Goal: Information Seeking & Learning: Learn about a topic

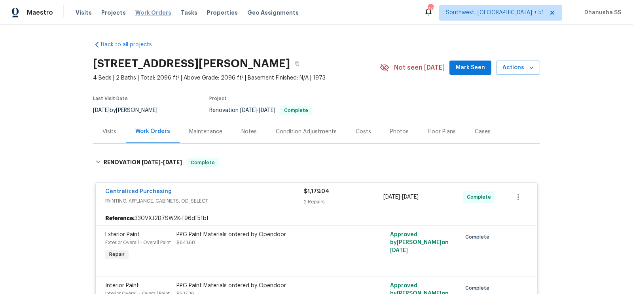
click at [146, 9] on span "Work Orders" at bounding box center [153, 13] width 36 height 8
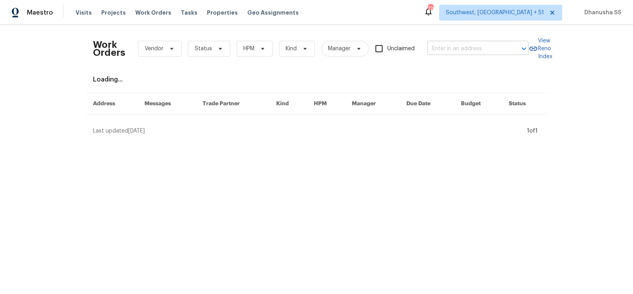
click at [441, 49] on input "text" at bounding box center [466, 49] width 79 height 12
paste input "[STREET_ADDRESS]"
type input "[STREET_ADDRESS]"
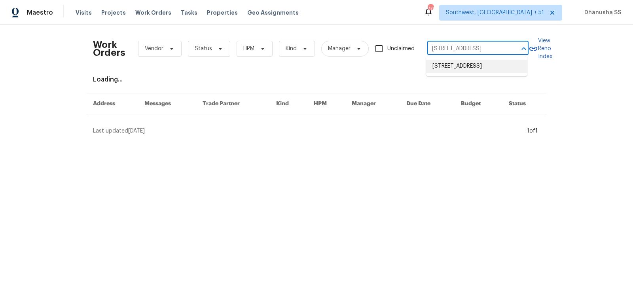
click at [452, 65] on li "[STREET_ADDRESS]" at bounding box center [476, 66] width 101 height 13
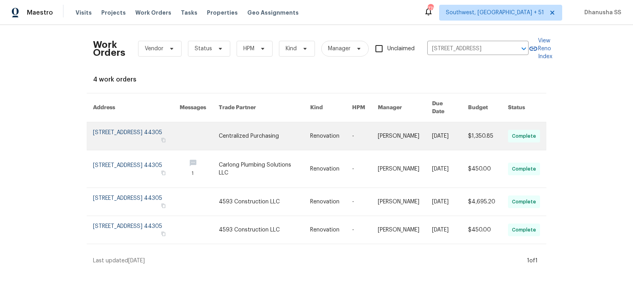
click at [340, 132] on link at bounding box center [331, 136] width 42 height 28
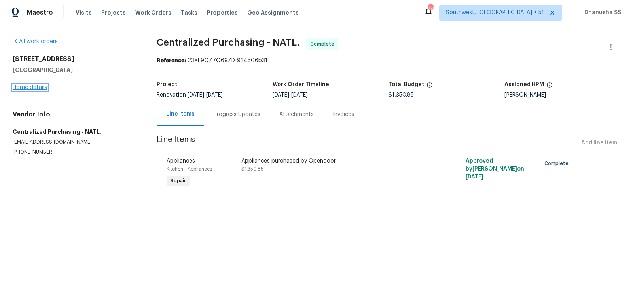
click at [34, 89] on link "Home details" at bounding box center [30, 88] width 34 height 6
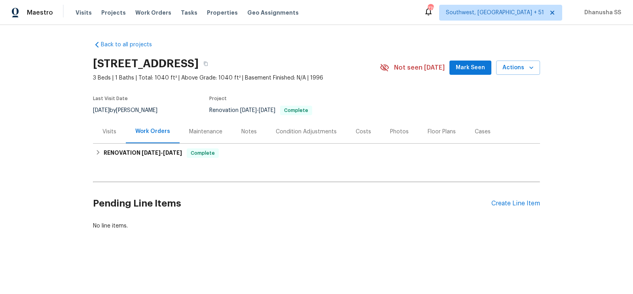
click at [105, 128] on div "Visits" at bounding box center [109, 132] width 14 height 8
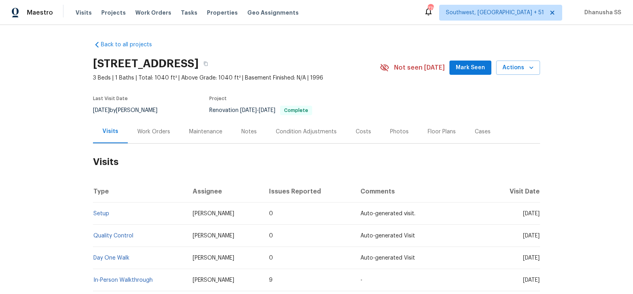
scroll to position [51, 0]
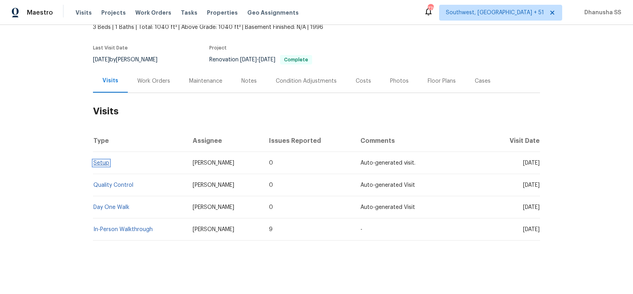
click at [104, 161] on link "Setup" at bounding box center [101, 163] width 16 height 6
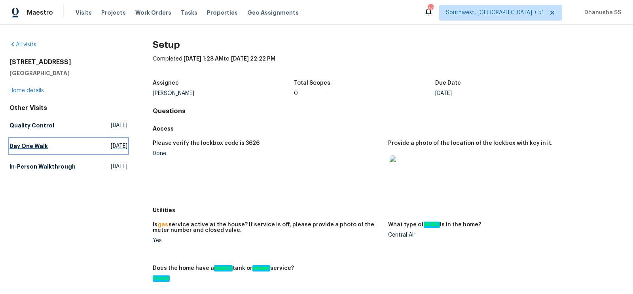
click at [111, 147] on span "Sat, Aug 23 2025" at bounding box center [119, 146] width 17 height 8
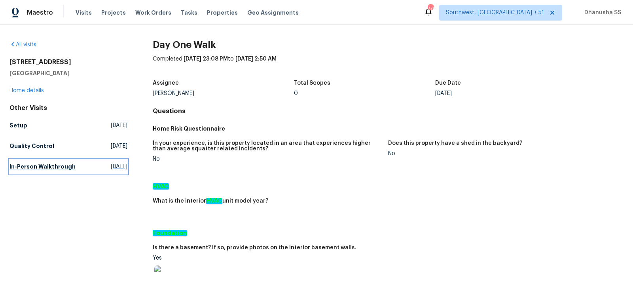
click at [74, 169] on link "In-Person Walkthrough Wed, Aug 06 2025" at bounding box center [68, 166] width 118 height 14
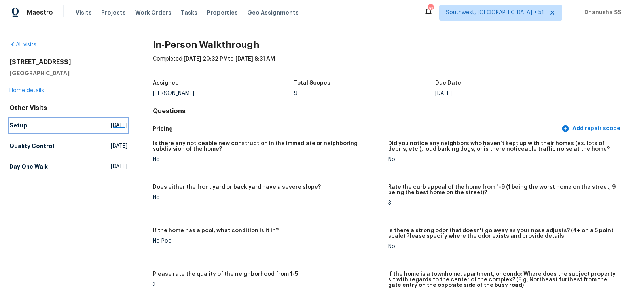
click at [17, 131] on link "Setup Fri, Aug 29 2025" at bounding box center [68, 125] width 118 height 14
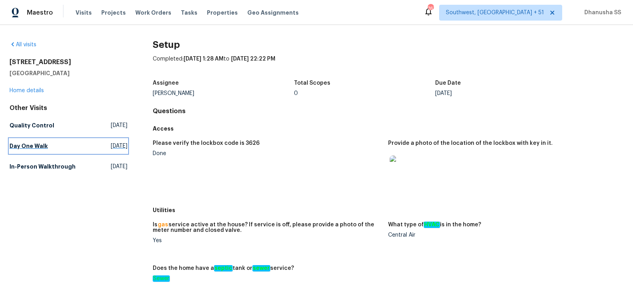
click at [48, 140] on link "Day One Walk Sat, Aug 23 2025" at bounding box center [68, 146] width 118 height 14
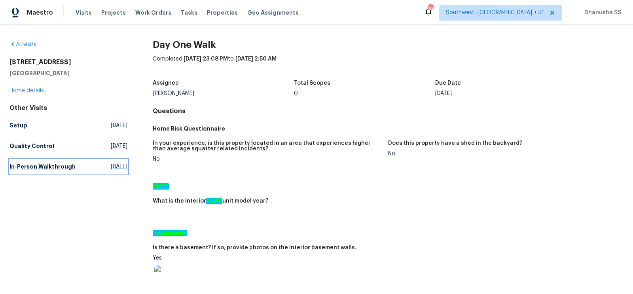
click at [58, 164] on h5 "In-Person Walkthrough" at bounding box center [42, 167] width 66 height 8
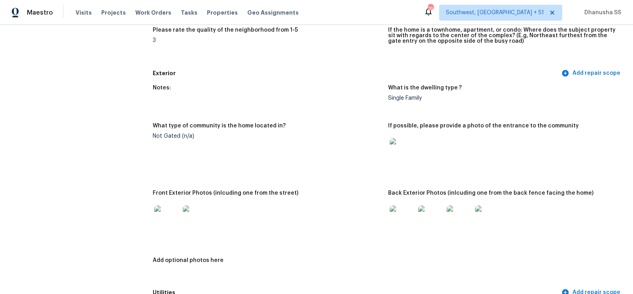
scroll to position [105, 0]
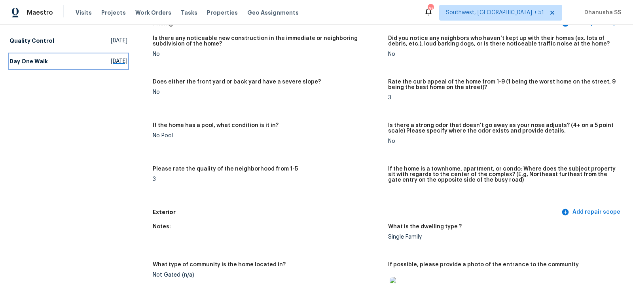
click at [80, 60] on link "Day One Walk Sat, Aug 23 2025" at bounding box center [68, 61] width 118 height 14
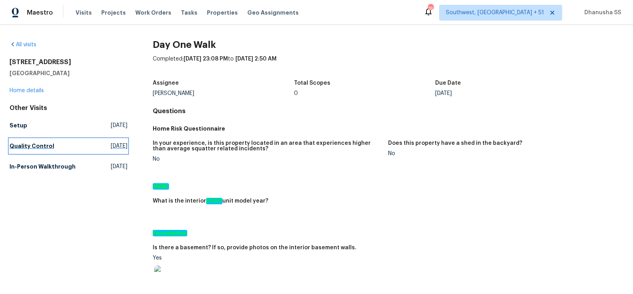
click at [40, 147] on h5 "Quality Control" at bounding box center [31, 146] width 45 height 8
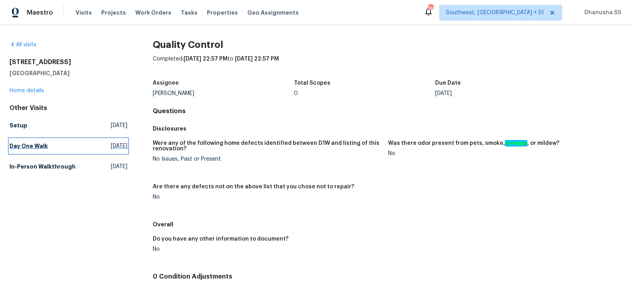
click at [70, 143] on link "Day One Walk Sat, Aug 23 2025" at bounding box center [68, 146] width 118 height 14
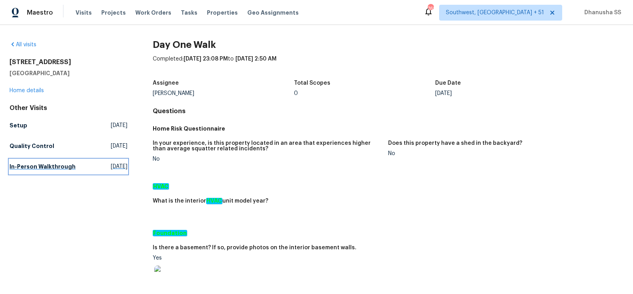
click at [82, 159] on link "In-Person Walkthrough Wed, Aug 06 2025" at bounding box center [68, 166] width 118 height 14
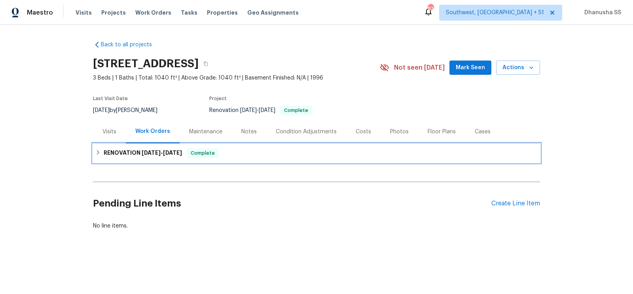
click at [245, 154] on div "RENOVATION [DATE] - [DATE] Complete" at bounding box center [316, 152] width 442 height 9
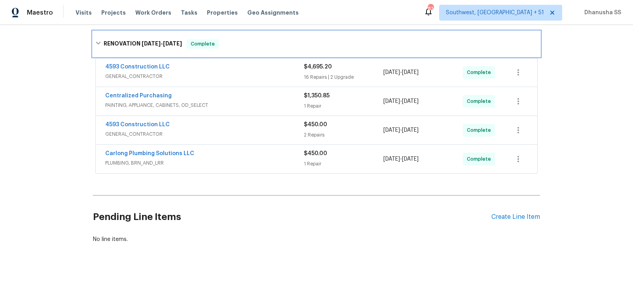
scroll to position [119, 0]
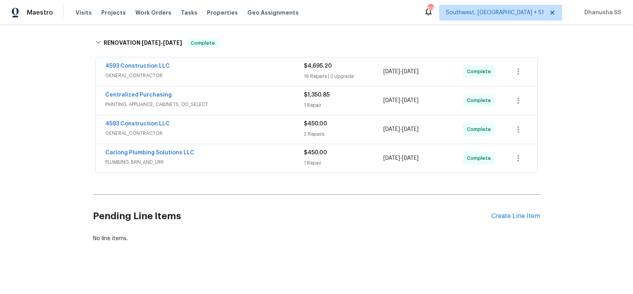
click at [285, 166] on div "Carlong Plumbing Solutions LLC PLUMBING, BRN_AND_LRR" at bounding box center [204, 158] width 199 height 19
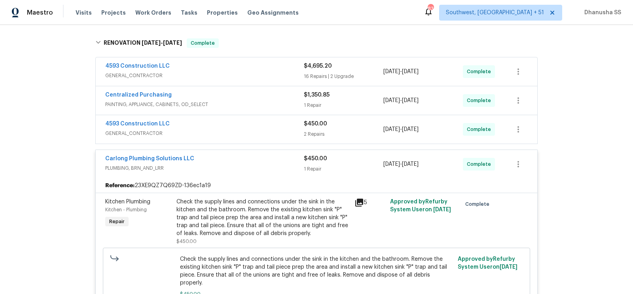
scroll to position [161, 0]
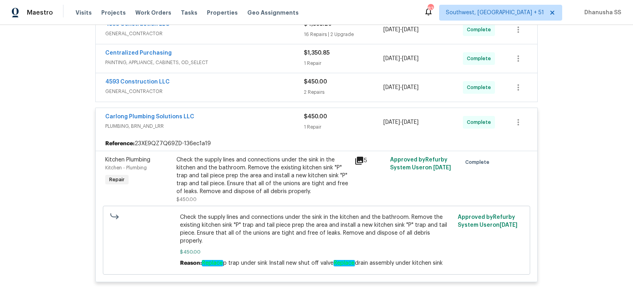
click at [278, 191] on div "Check the supply lines and connections under the sink in the kitchen and the ba…" at bounding box center [262, 176] width 173 height 40
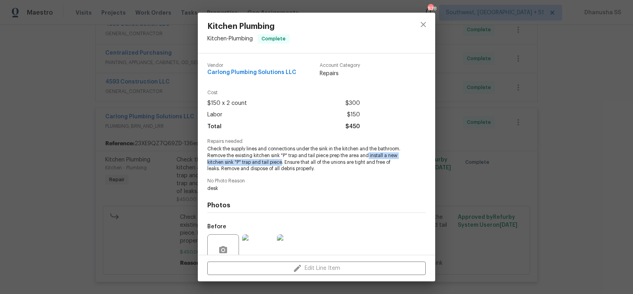
drag, startPoint x: 369, startPoint y: 157, endPoint x: 282, endPoint y: 165, distance: 87.4
click at [282, 165] on span "Check the supply lines and connections under the sink in the kitchen and the ba…" at bounding box center [305, 159] width 197 height 26
copy span "install a new kitchen sink "P" trap and tail piece"
click at [425, 26] on icon "close" at bounding box center [422, 24] width 5 height 5
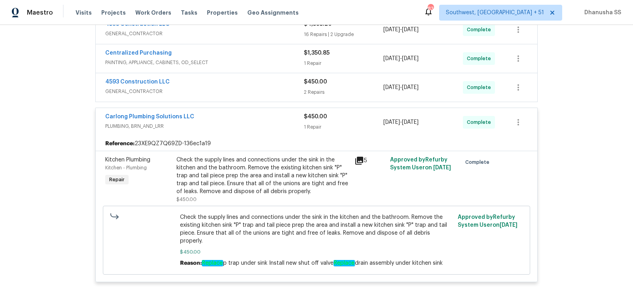
click at [265, 85] on div "4593 Construction LLC" at bounding box center [204, 82] width 199 height 9
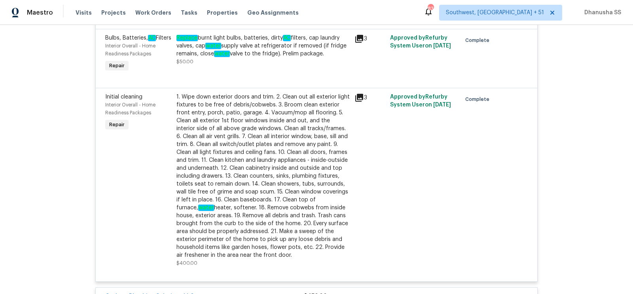
scroll to position [129, 0]
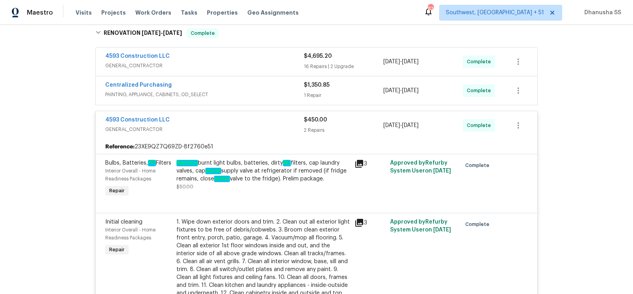
click at [265, 87] on div "Centralized Purchasing" at bounding box center [204, 85] width 199 height 9
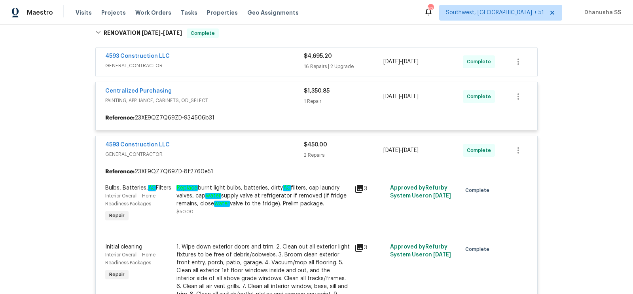
scroll to position [50, 0]
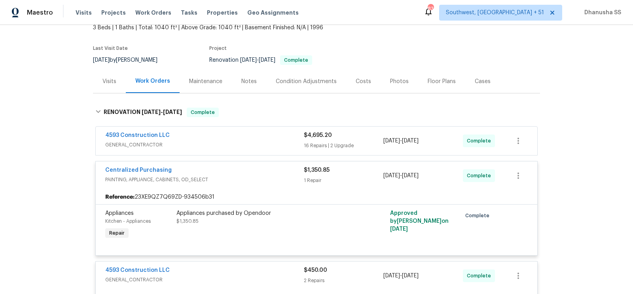
click at [253, 136] on div "4593 Construction LLC" at bounding box center [204, 135] width 199 height 9
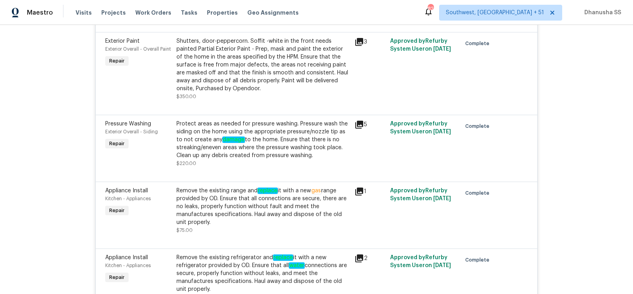
scroll to position [346, 0]
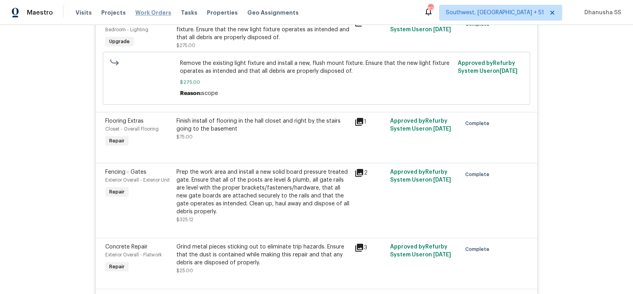
click at [154, 15] on span "Work Orders" at bounding box center [153, 13] width 36 height 8
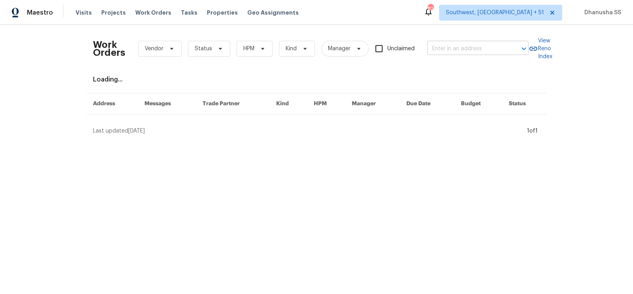
click at [452, 45] on input "text" at bounding box center [466, 49] width 79 height 12
paste input "[STREET_ADDRESS][PERSON_NAME]"
type input "[STREET_ADDRESS][PERSON_NAME]"
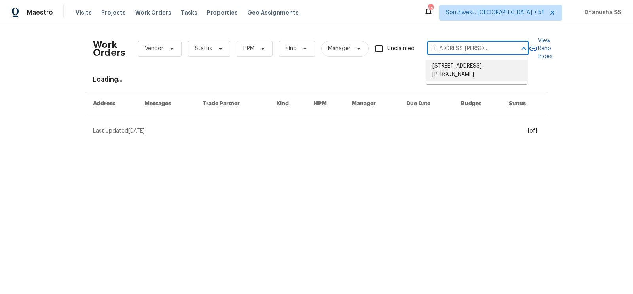
click at [462, 65] on li "[STREET_ADDRESS][PERSON_NAME]" at bounding box center [476, 70] width 101 height 21
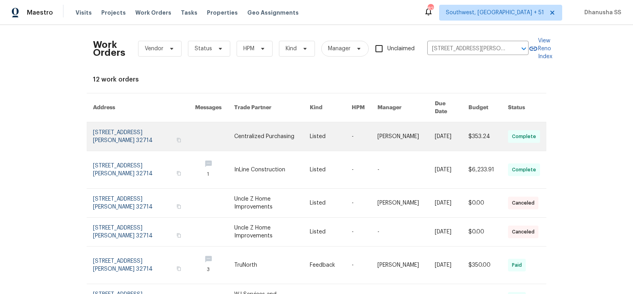
click at [235, 123] on link at bounding box center [272, 136] width 76 height 28
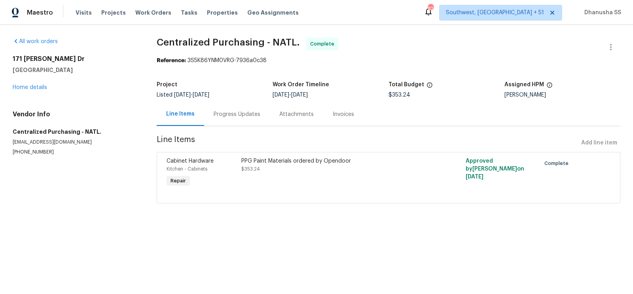
click at [39, 90] on div "[STREET_ADDRESS][PERSON_NAME][PERSON_NAME] Home details" at bounding box center [75, 73] width 125 height 36
click at [39, 85] on link "Home details" at bounding box center [30, 88] width 34 height 6
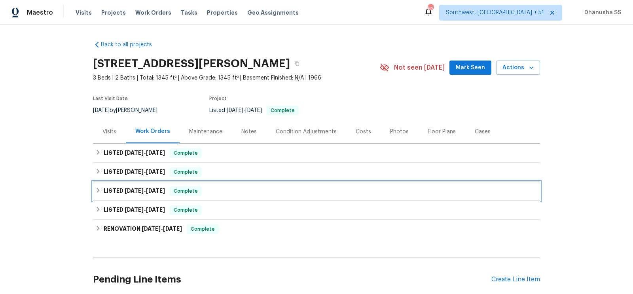
click at [225, 190] on div "LISTED [DATE] - [DATE] Complete" at bounding box center [316, 190] width 442 height 9
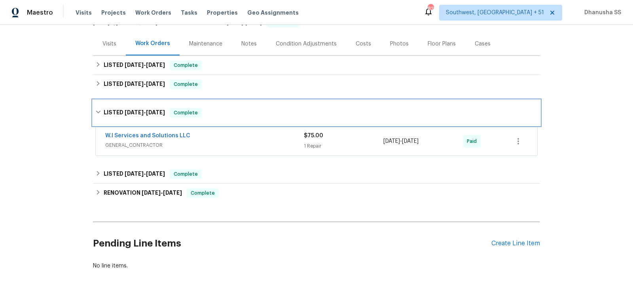
scroll to position [94, 0]
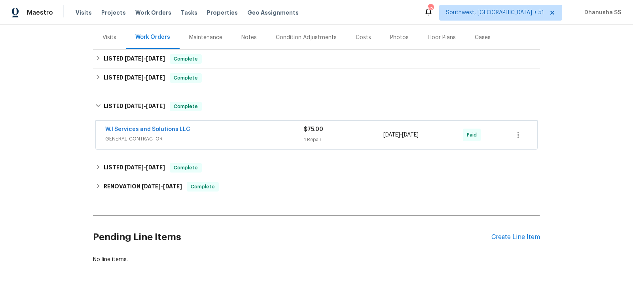
click at [266, 125] on div "W.I Services and Solutions LLC" at bounding box center [204, 129] width 199 height 9
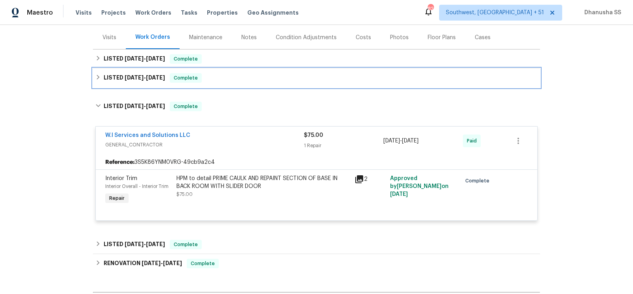
click at [242, 84] on div "LISTED [DATE] - [DATE] Complete" at bounding box center [316, 77] width 447 height 19
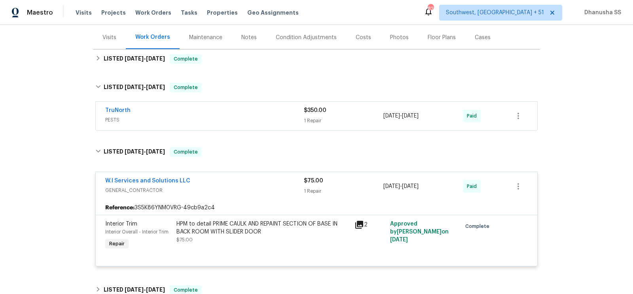
click at [265, 127] on div "TruNorth PESTS $350.00 1 Repair [DATE] - [DATE] Paid" at bounding box center [316, 116] width 441 height 28
click at [265, 117] on span "PESTS" at bounding box center [204, 120] width 199 height 8
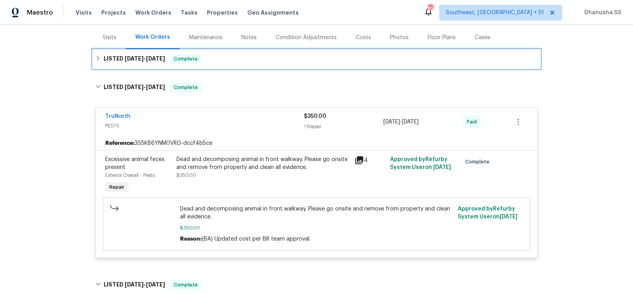
click at [229, 60] on div "LISTED [DATE] - [DATE] Complete" at bounding box center [316, 58] width 442 height 9
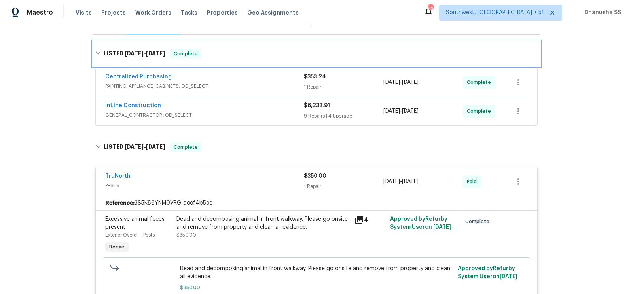
scroll to position [85, 0]
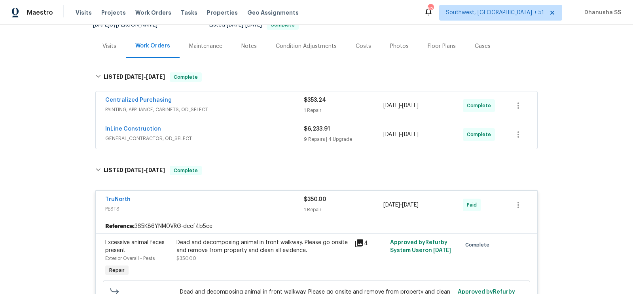
click at [281, 142] on div "InLine Construction GENERAL_CONTRACTOR, OD_SELECT" at bounding box center [204, 134] width 199 height 19
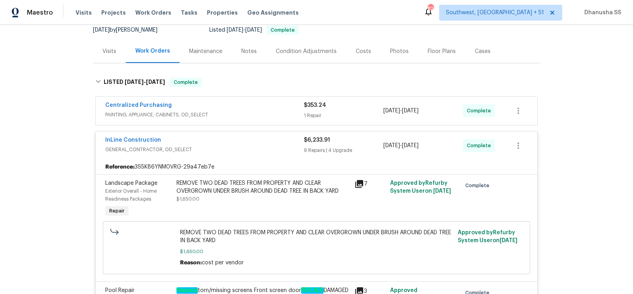
scroll to position [52, 0]
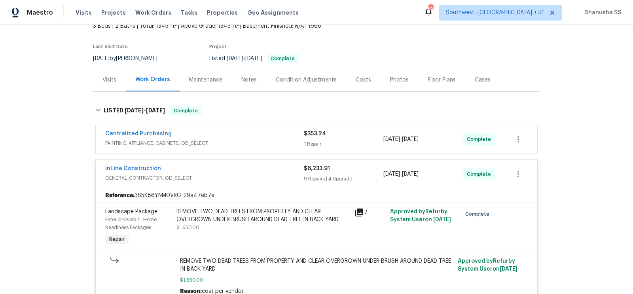
click at [281, 142] on span "PAINTING, APPLIANCE, CABINETS, OD_SELECT" at bounding box center [204, 143] width 199 height 8
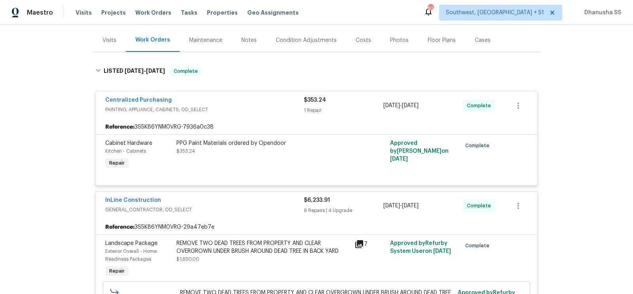
scroll to position [0, 0]
